Goal: Find specific page/section: Find specific page/section

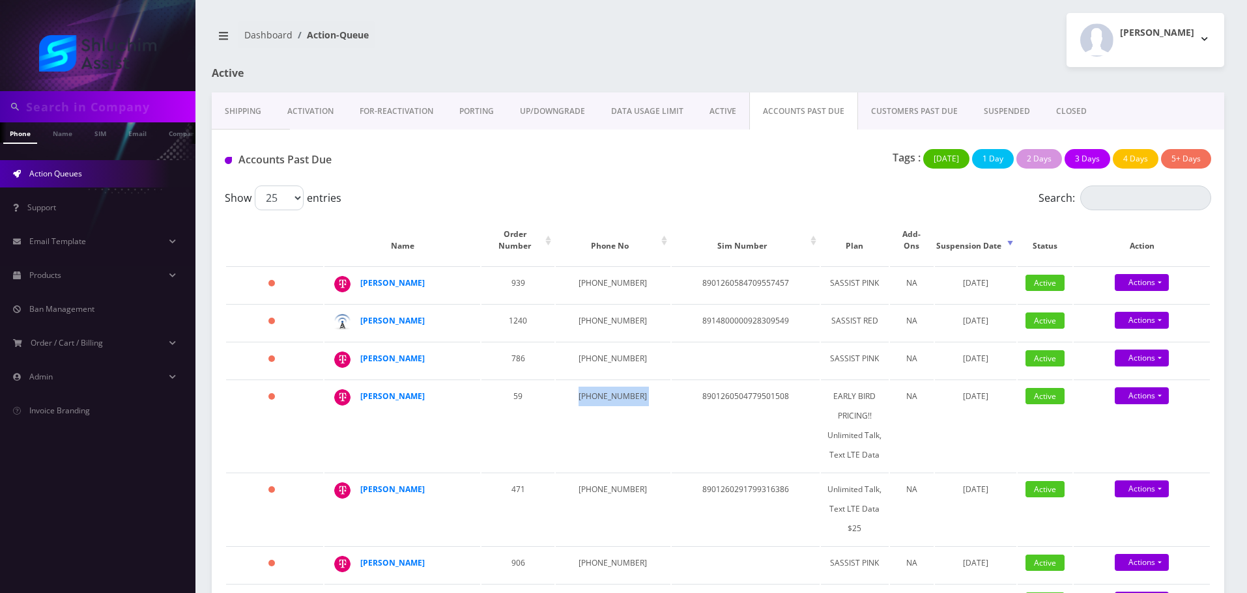
click at [651, 115] on link "DATA USAGE LIMIT" at bounding box center [647, 112] width 98 height 38
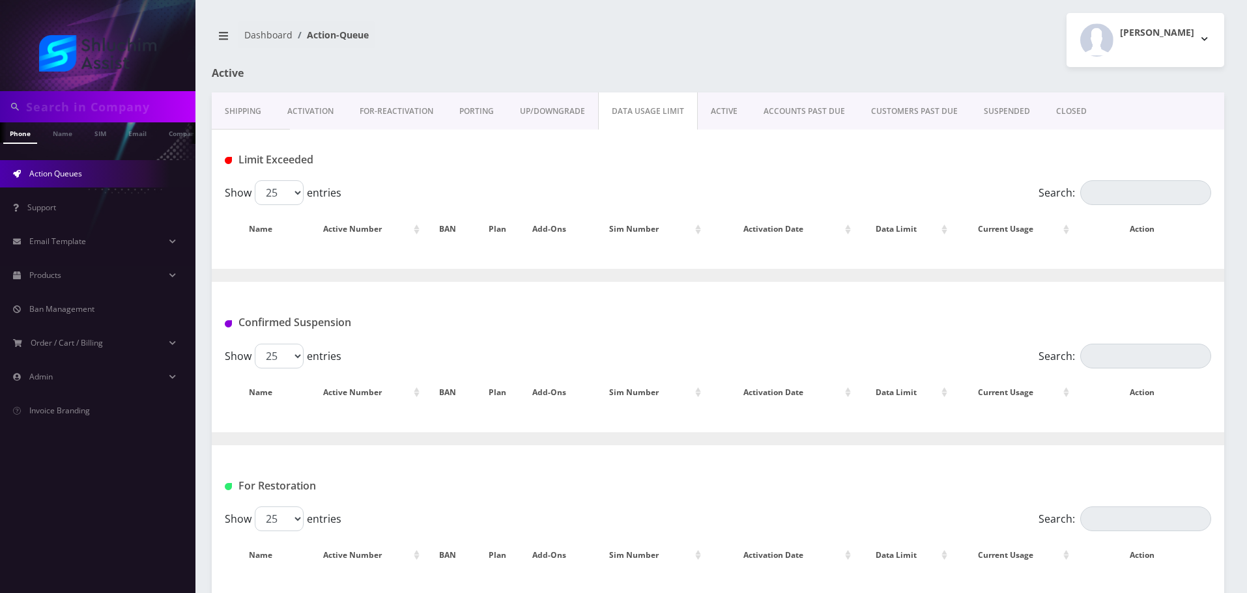
click at [779, 115] on link "ACCOUNTS PAST DUE" at bounding box center [803, 112] width 107 height 38
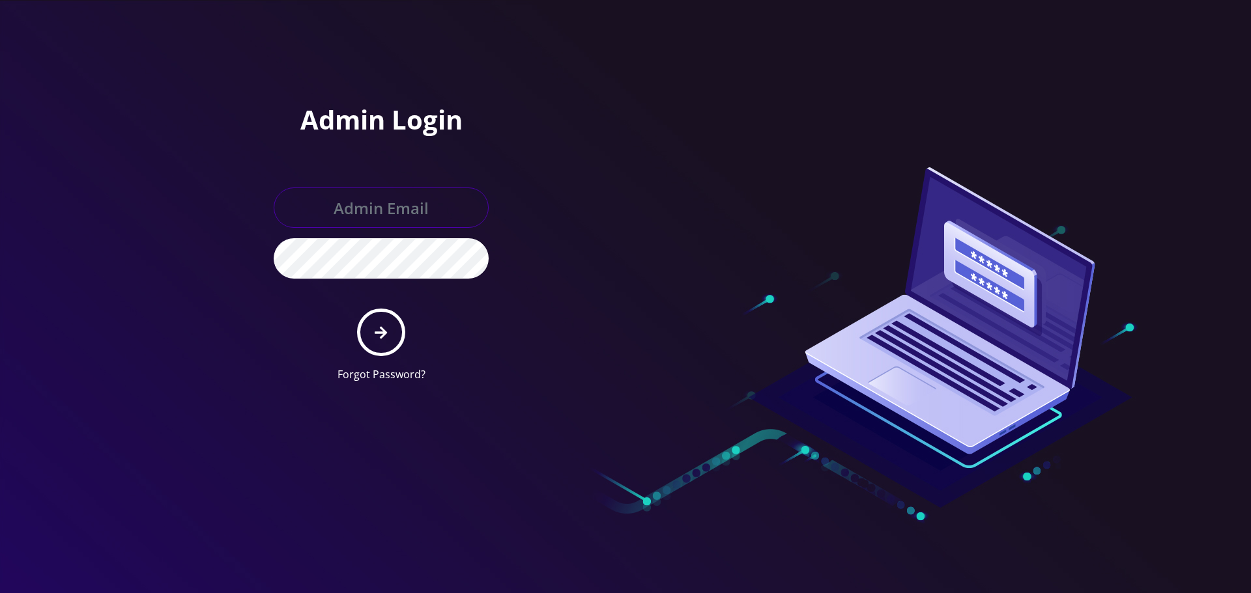
type input "[EMAIL_ADDRESS][DOMAIN_NAME]"
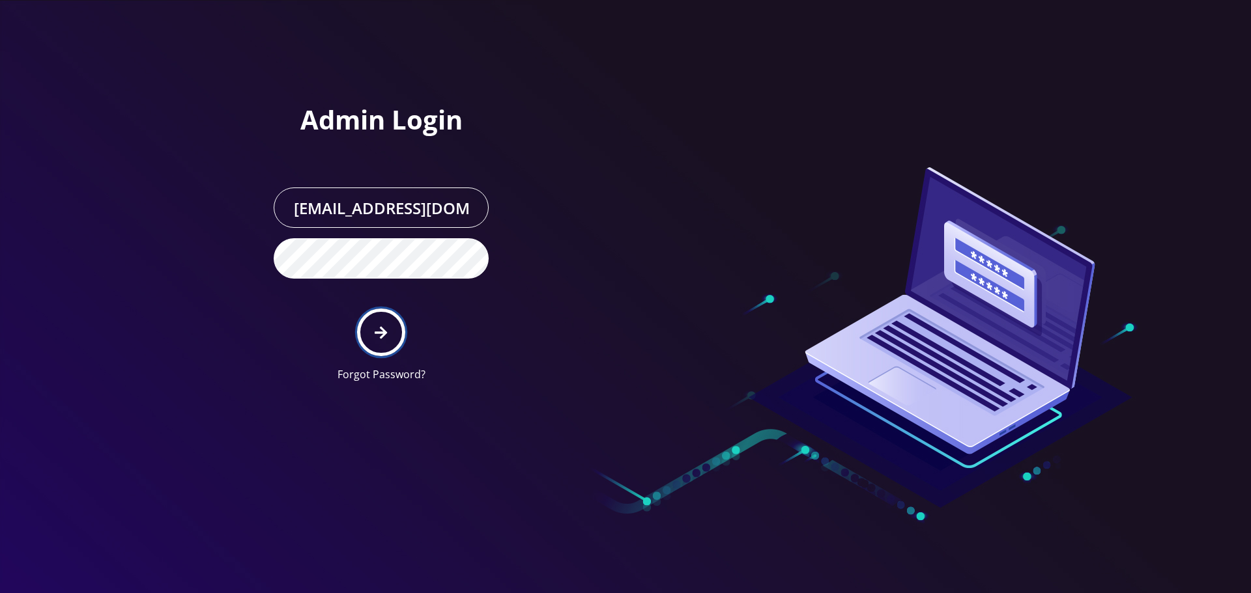
click at [392, 334] on button "submit" at bounding box center [381, 333] width 48 height 48
click at [252, 201] on div at bounding box center [625, 296] width 1251 height 593
